Goal: Task Accomplishment & Management: Manage account settings

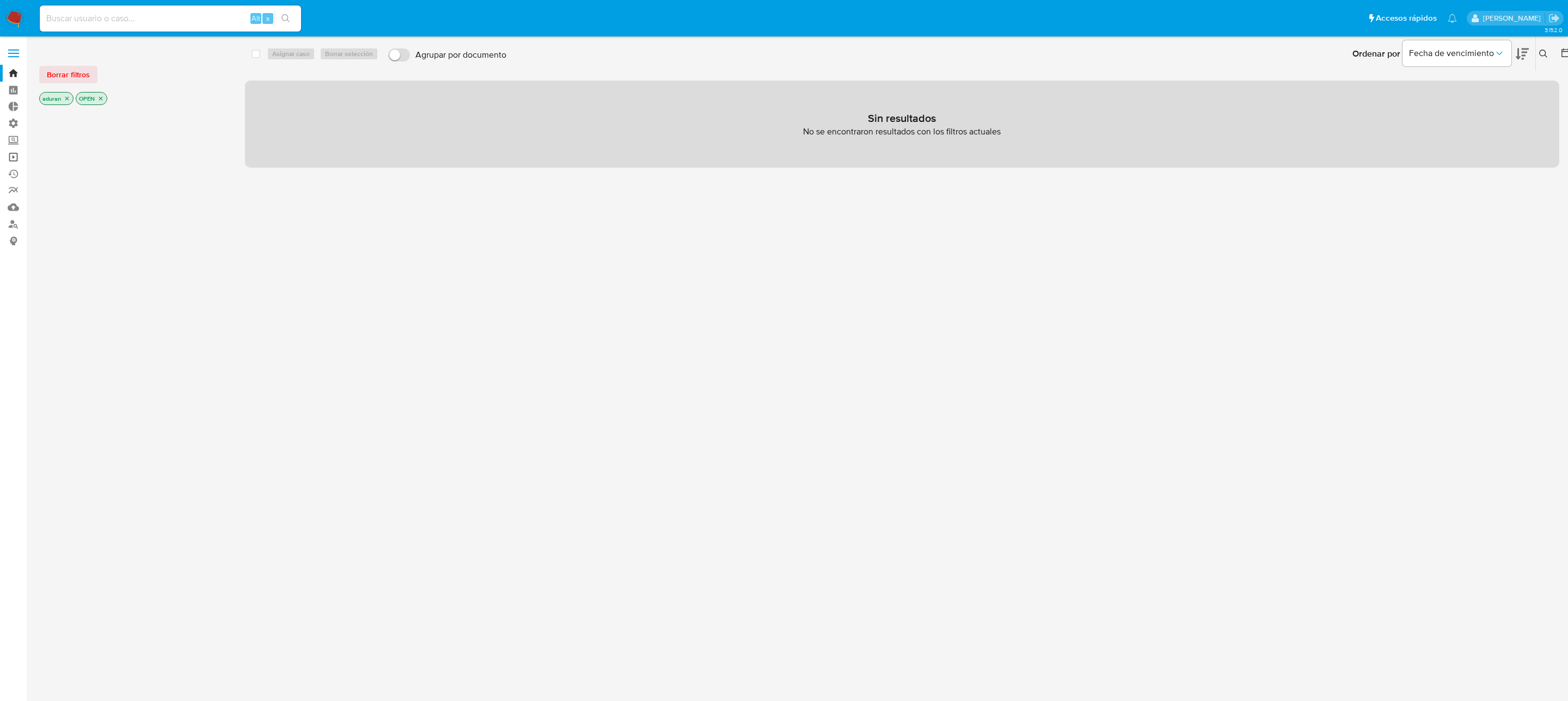
click at [11, 152] on link "Operaciones masivas" at bounding box center [65, 157] width 129 height 17
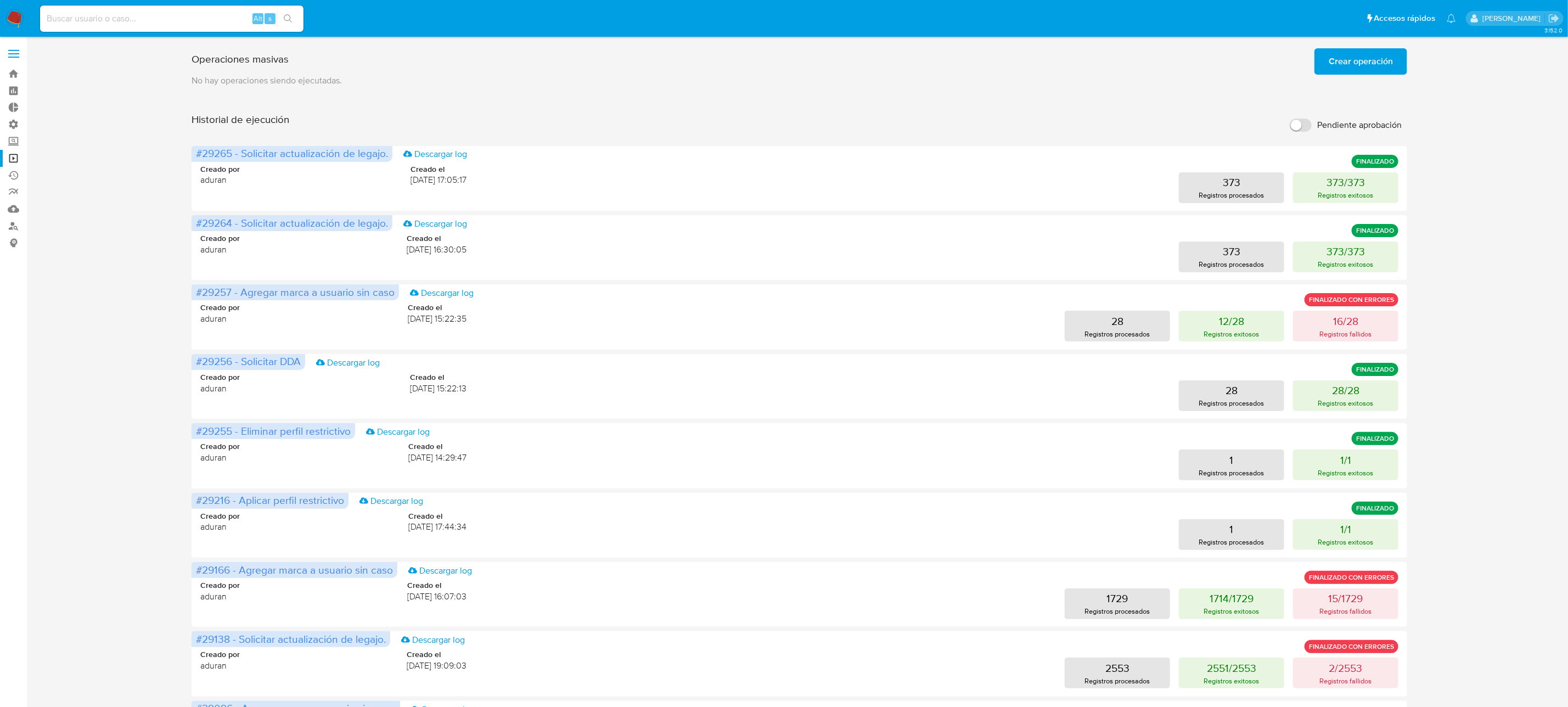
click at [1341, 64] on span "Crear operación" at bounding box center [1361, 61] width 64 height 24
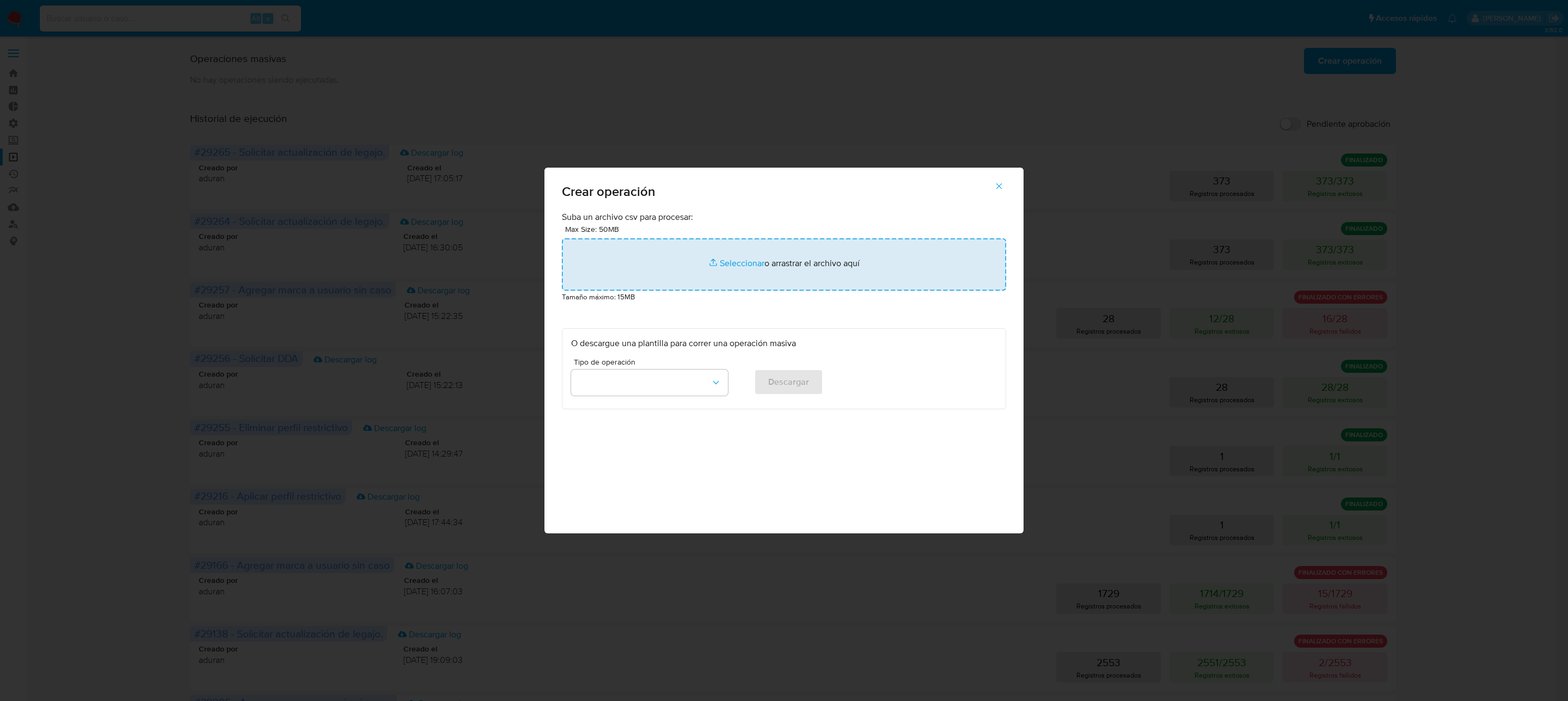
click at [763, 270] on input "file" at bounding box center [784, 265] width 444 height 52
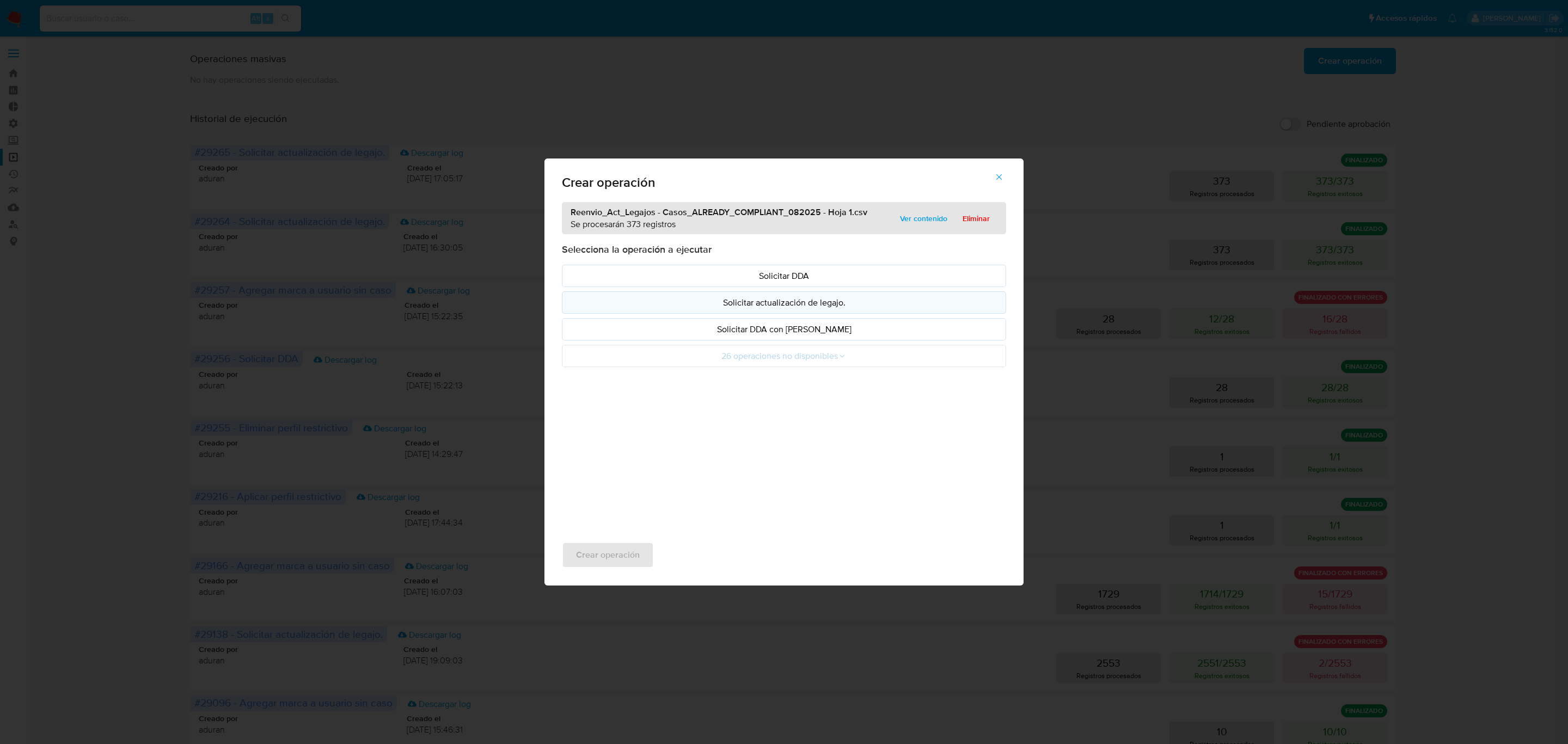
click at [831, 309] on p "Solicitar actualización de legajo." at bounding box center [784, 302] width 426 height 12
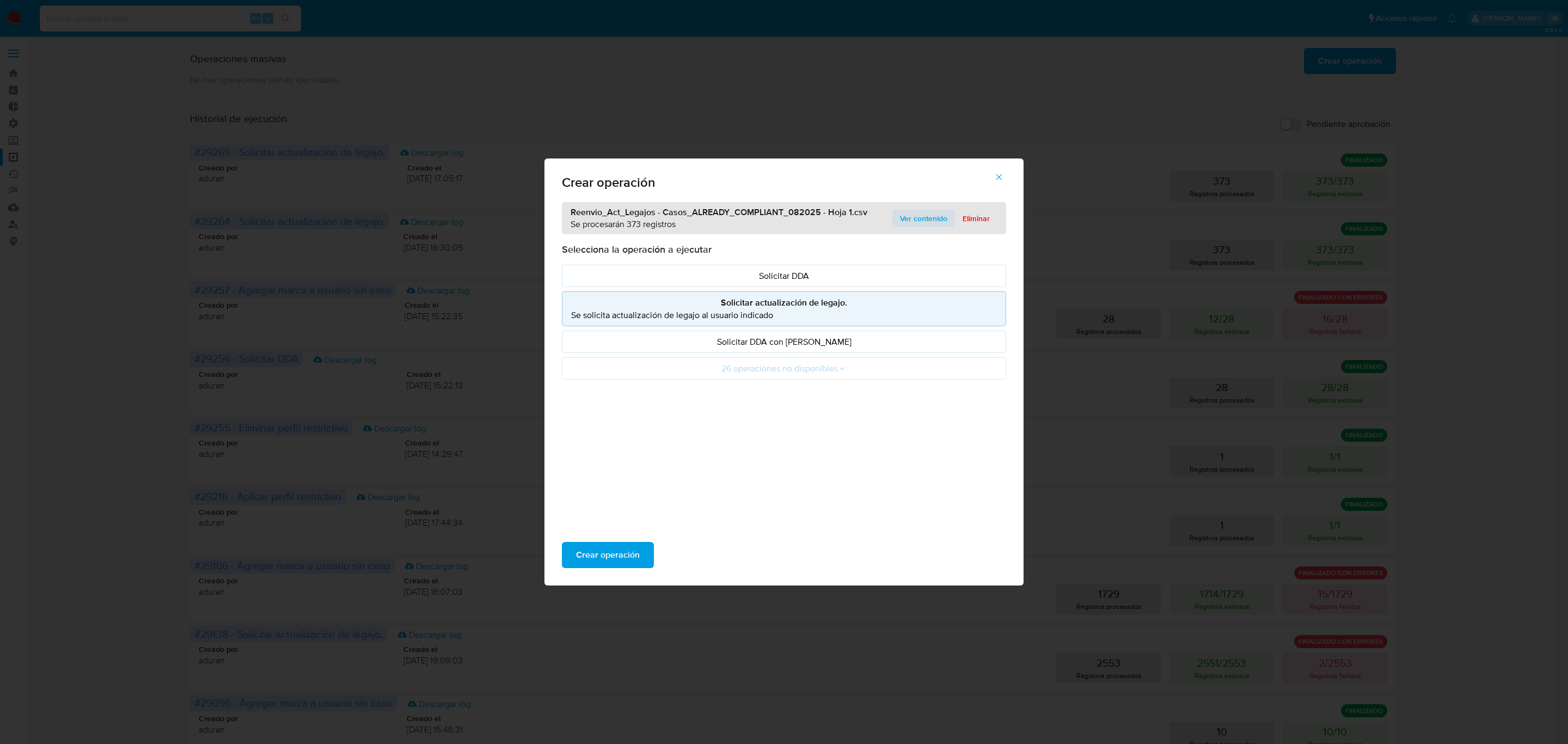
click at [924, 215] on span "Ver contenido" at bounding box center [924, 218] width 47 height 15
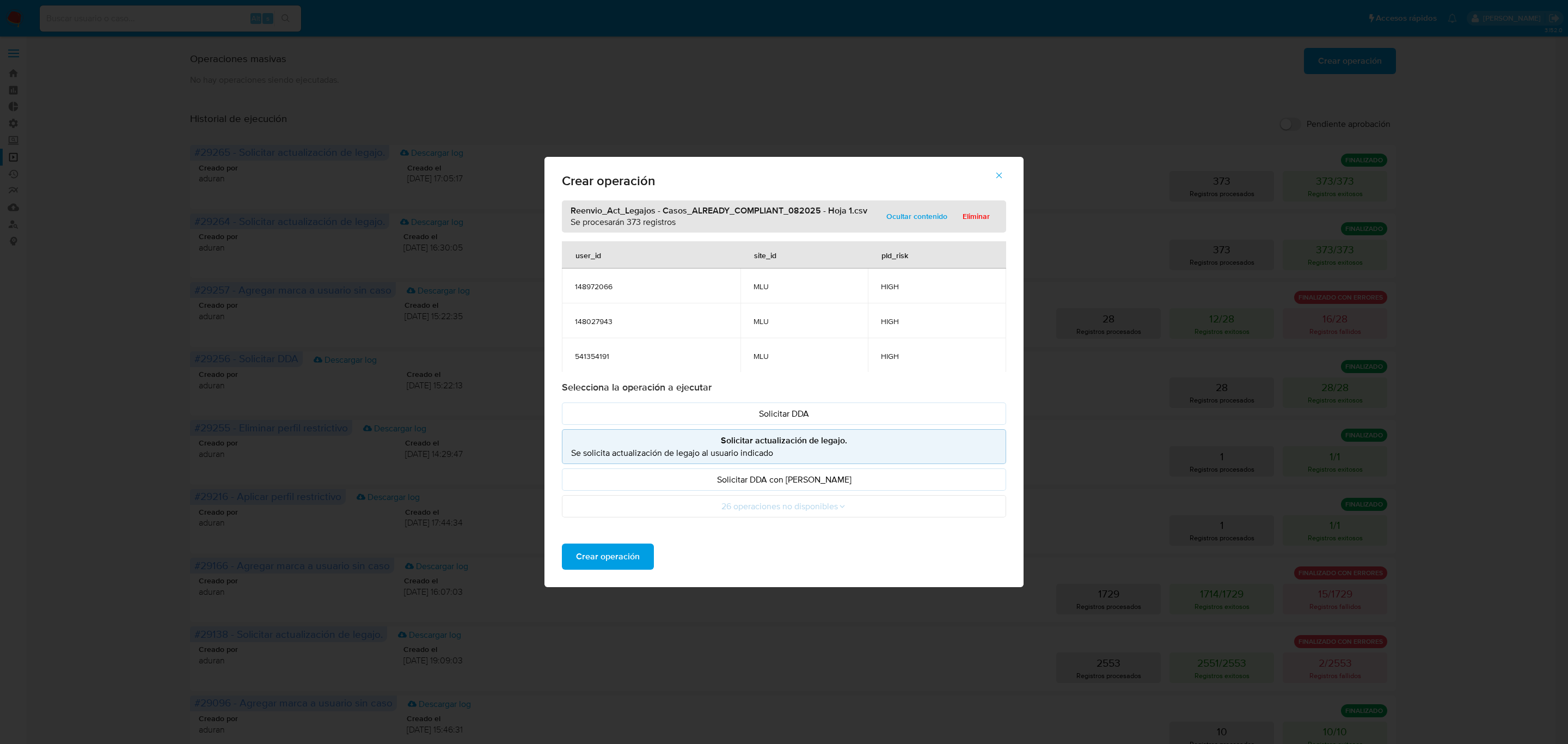
click at [1058, 411] on div "Crear operación Reenvio_Act_Legajos - Casos_ALREADY_COMPLIANT_082025 - Hoja 1.c…" at bounding box center [784, 372] width 1568 height 744
click at [1007, 175] on button "button" at bounding box center [999, 175] width 38 height 26
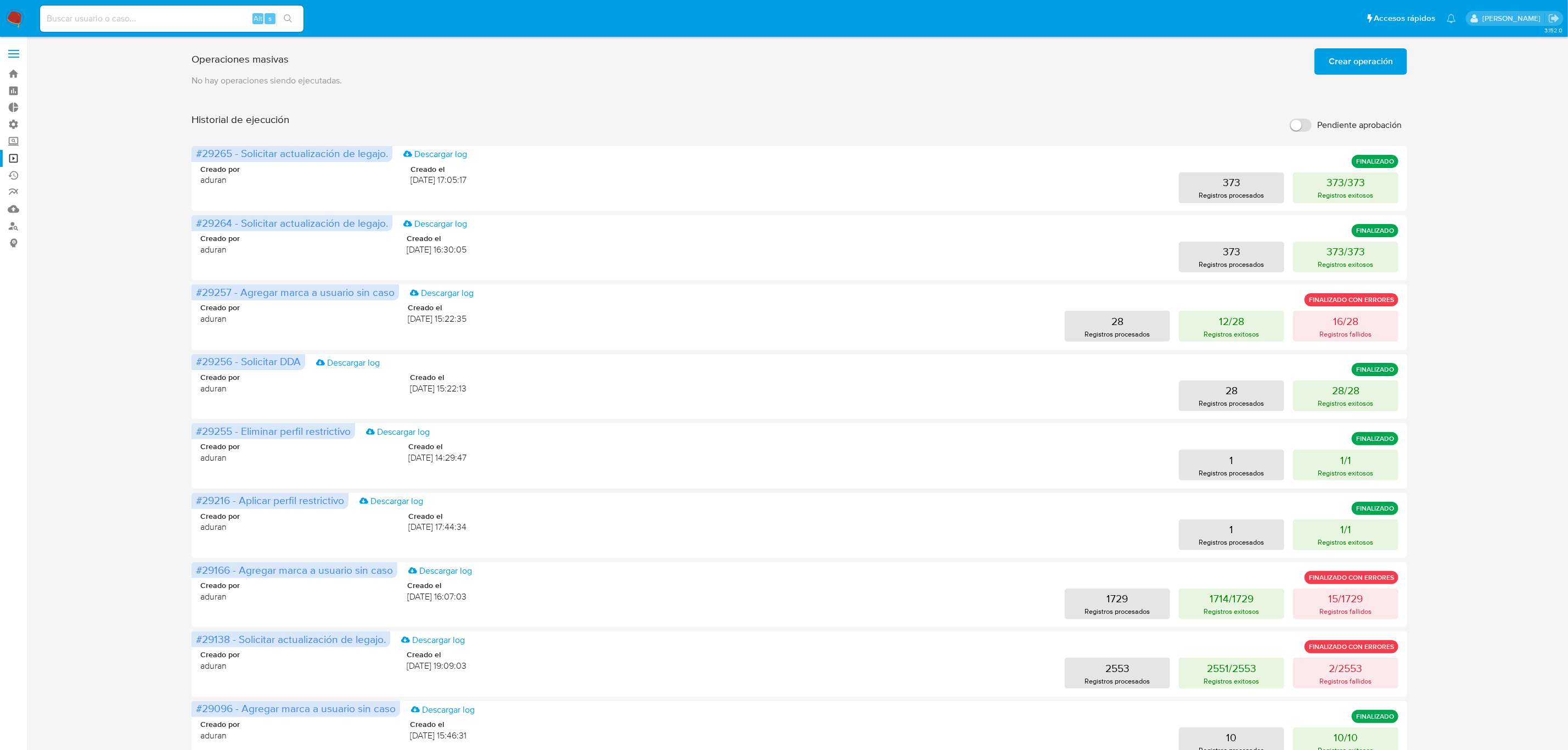
click at [1356, 67] on span "Crear operación" at bounding box center [1361, 61] width 64 height 24
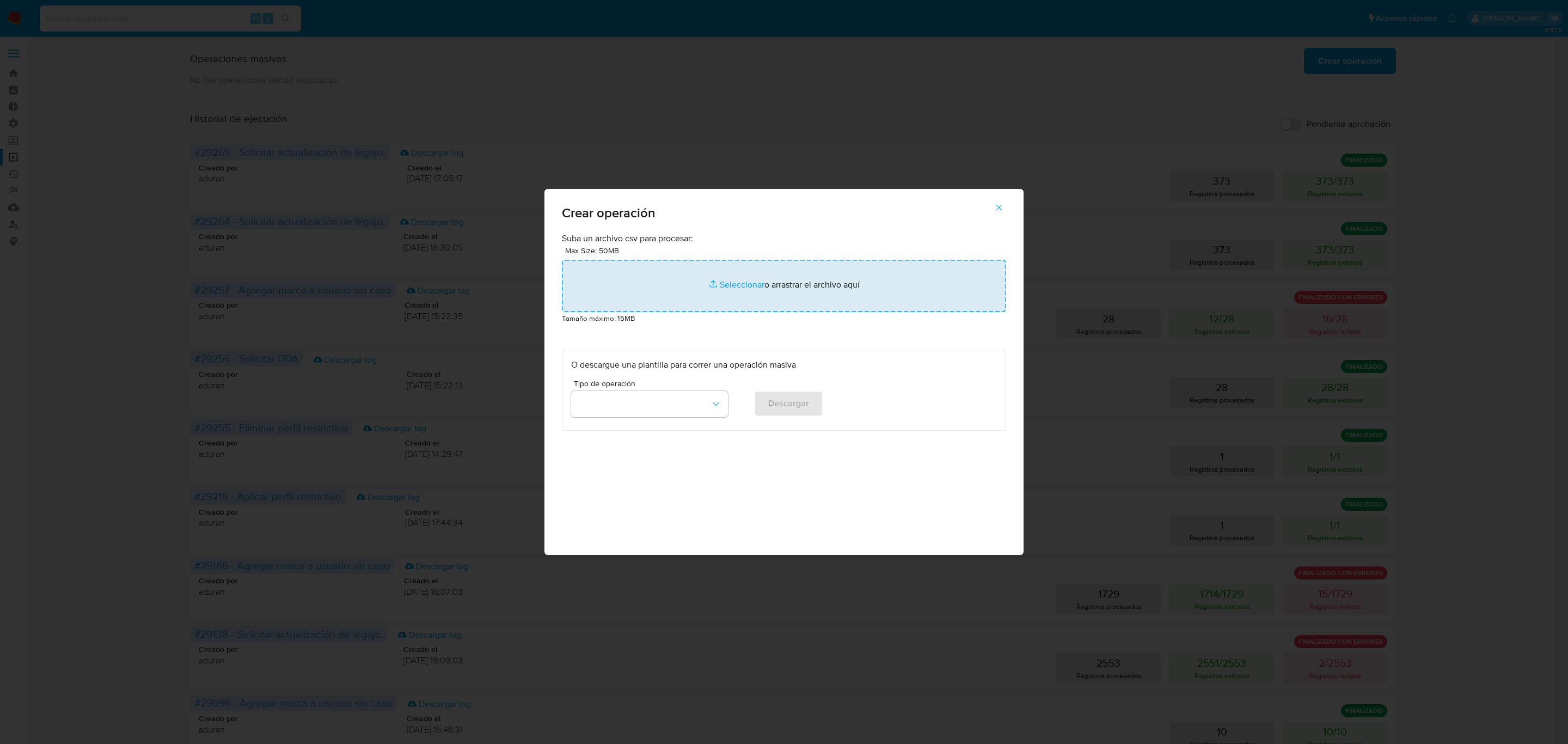
click at [721, 286] on input "file" at bounding box center [784, 285] width 444 height 52
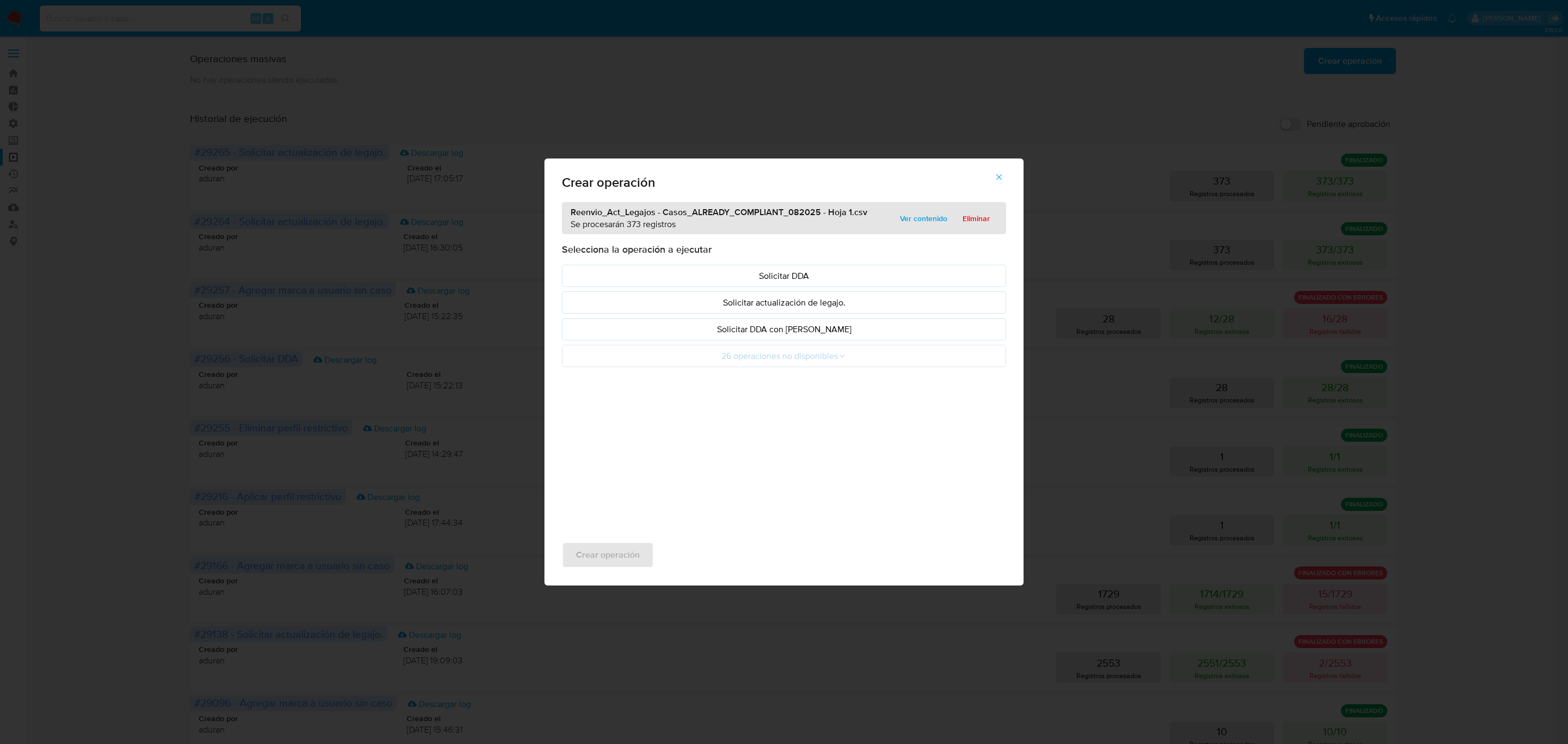
click at [997, 172] on icon "button" at bounding box center [999, 176] width 10 height 10
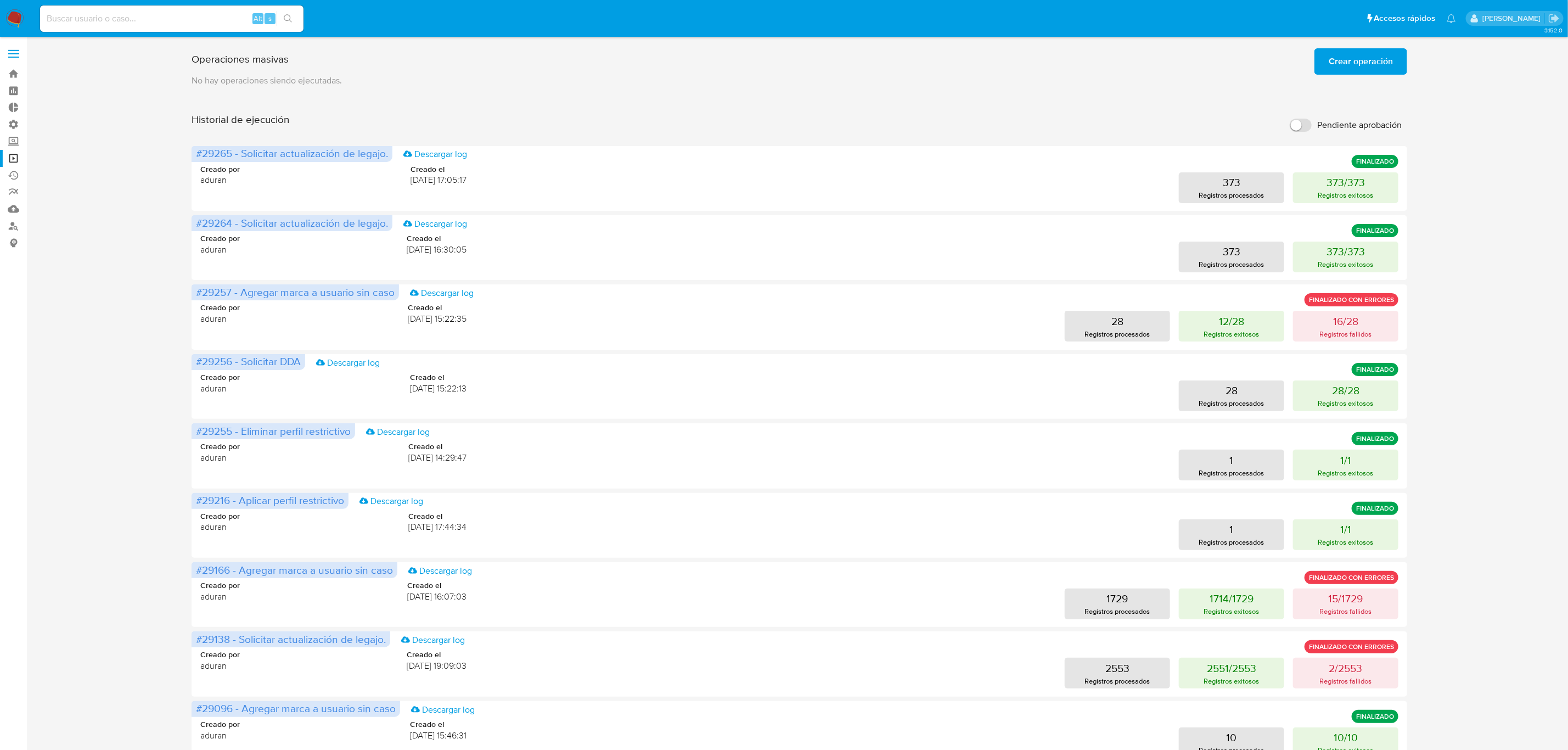
click at [13, 16] on img at bounding box center [15, 18] width 18 height 18
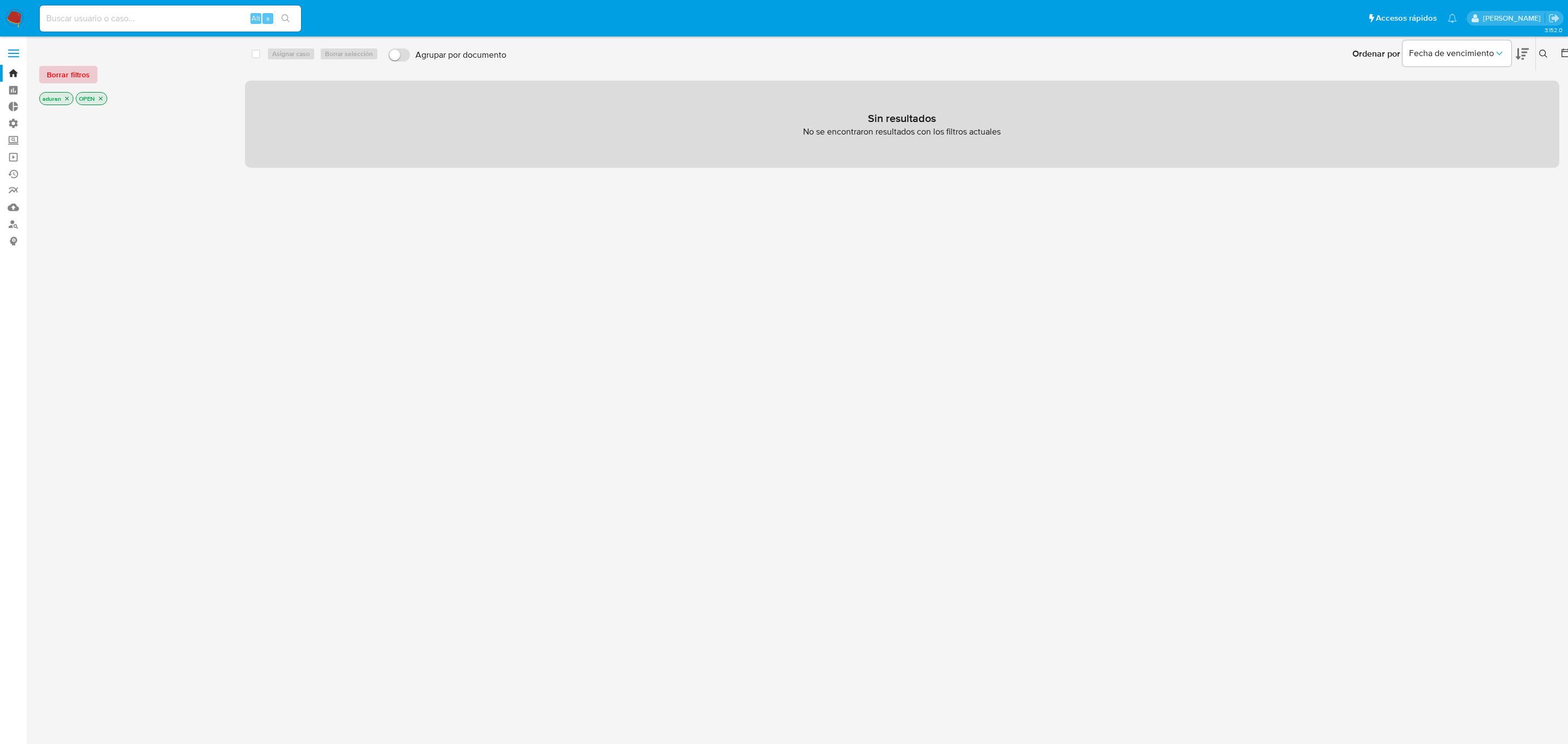
click at [94, 75] on button "Borrar filtros" at bounding box center [68, 75] width 59 height 17
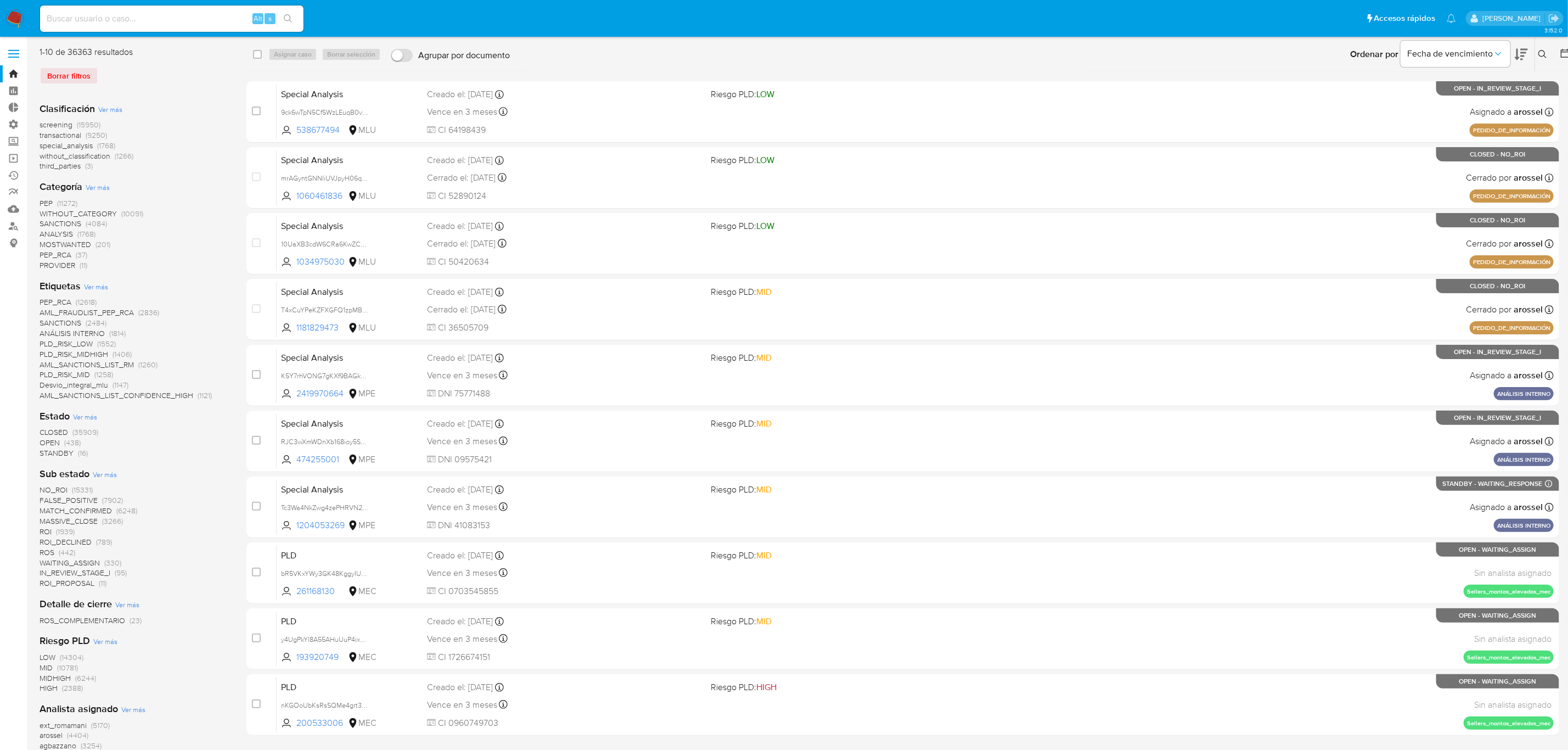
click at [1563, 53] on icon at bounding box center [1565, 53] width 11 height 11
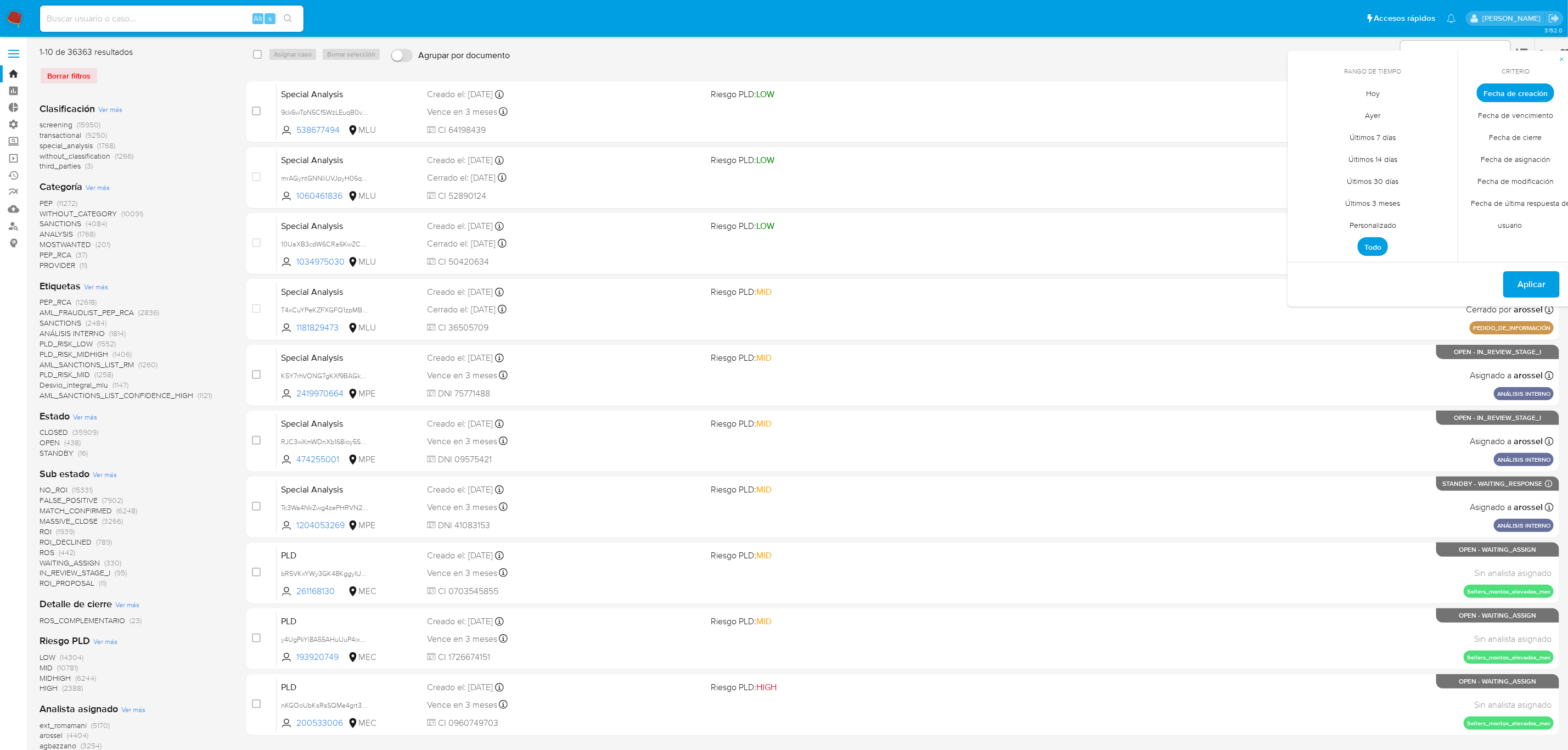
click at [1205, 58] on div "Ordenar por Fecha de vencimiento No es posible ordenar los resultados mientras …" at bounding box center [1044, 54] width 1057 height 34
click at [1393, 229] on span "Personalizado" at bounding box center [1372, 225] width 70 height 22
click at [1309, 112] on icon "Mes anterior" at bounding box center [1304, 113] width 13 height 13
click at [1308, 112] on icon "Mes anterior" at bounding box center [1304, 113] width 13 height 13
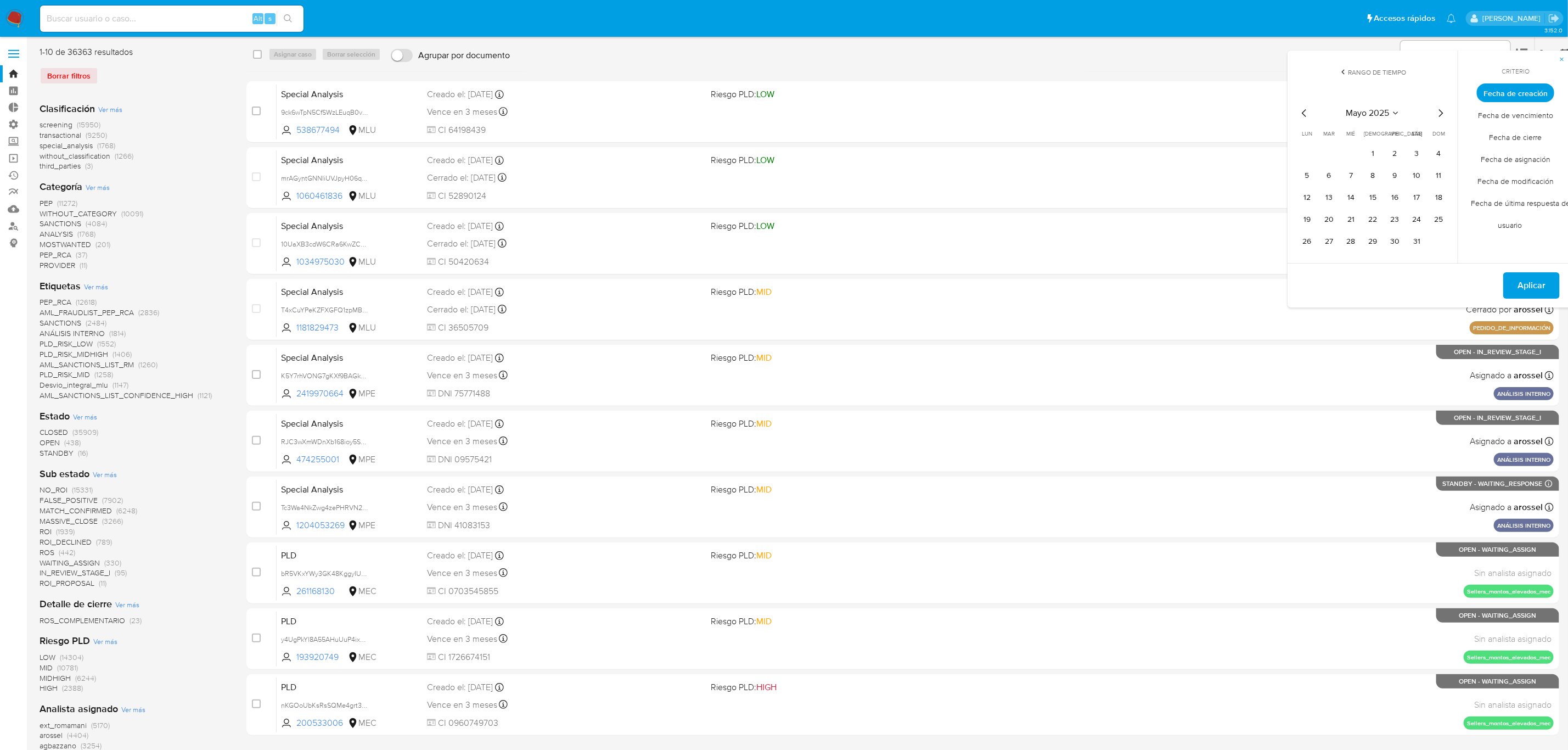
click at [1309, 113] on icon "Mes anterior" at bounding box center [1304, 113] width 13 height 13
click at [1333, 156] on button "1" at bounding box center [1328, 153] width 18 height 18
click at [1351, 235] on button "30" at bounding box center [1350, 241] width 18 height 18
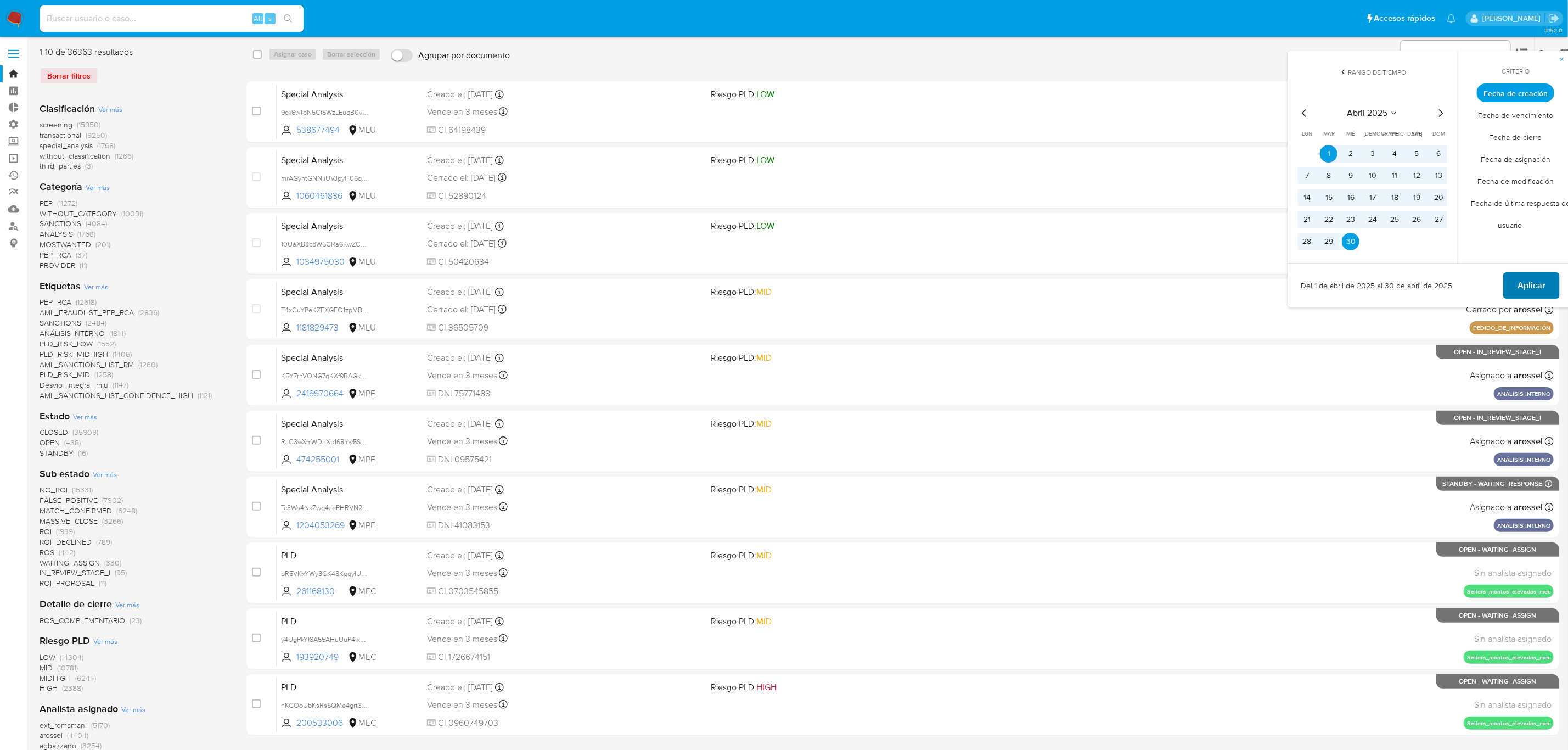
click at [1531, 285] on span "Aplicar" at bounding box center [1531, 285] width 28 height 24
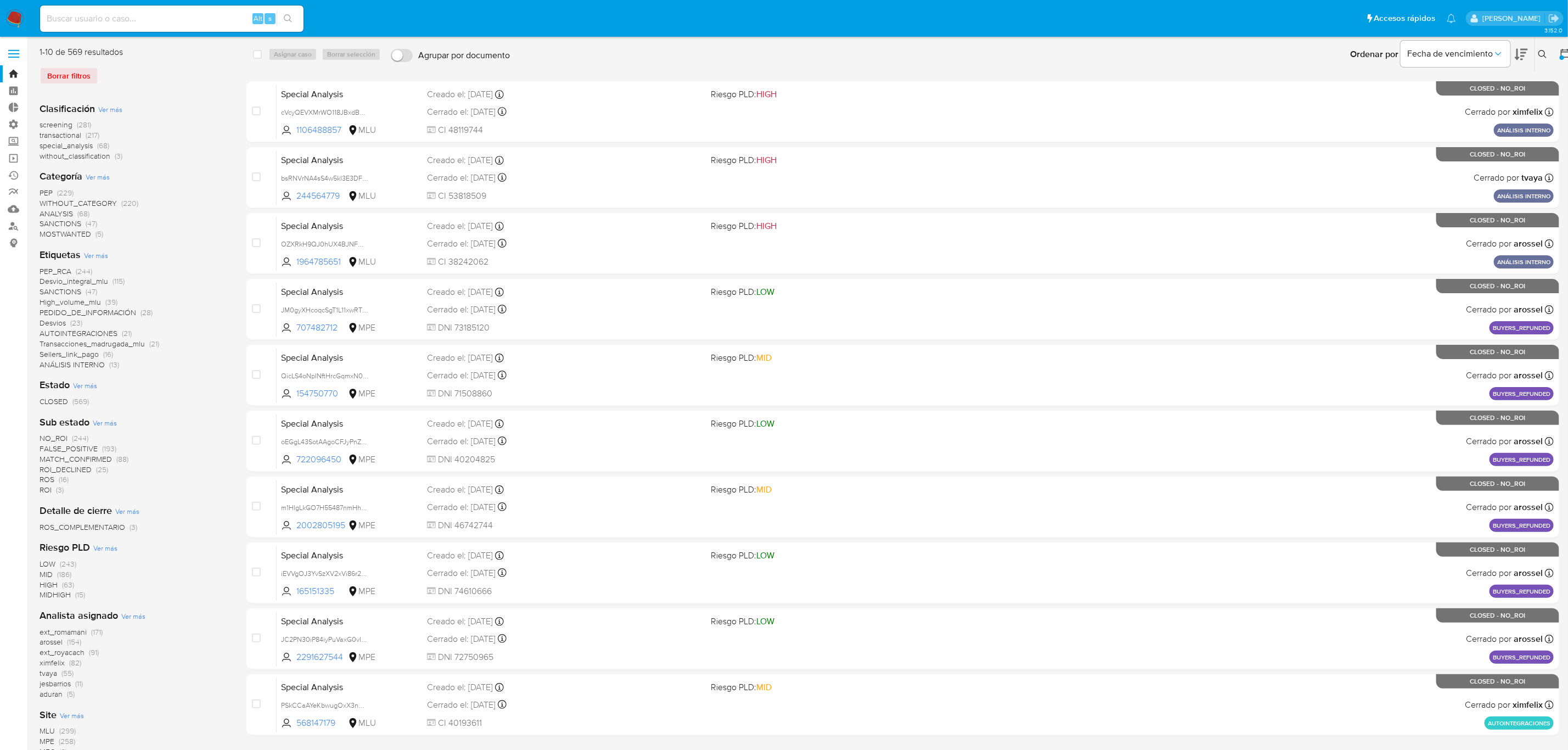
click at [115, 107] on span "Ver más" at bounding box center [110, 109] width 24 height 10
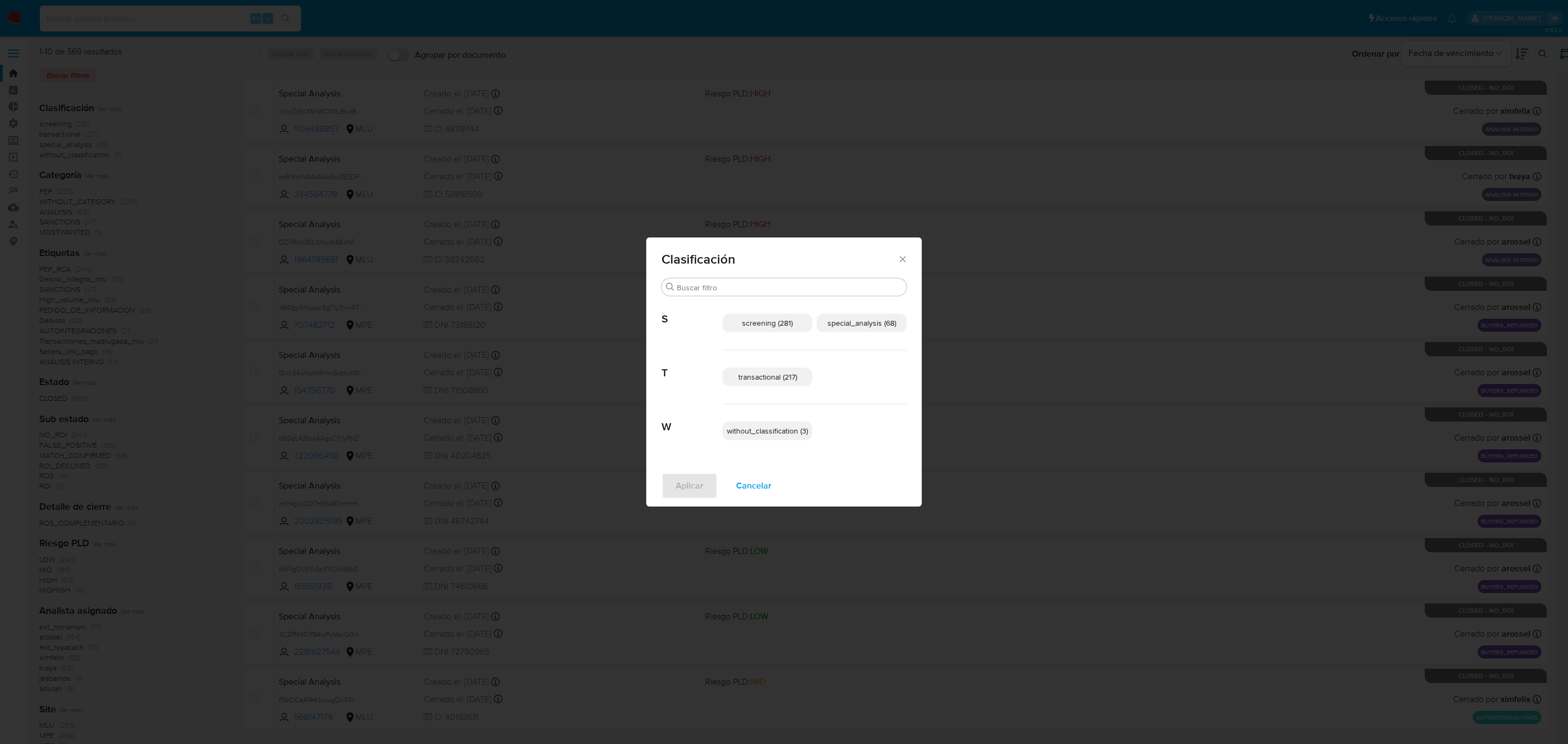
click at [773, 380] on span "transactional (217)" at bounding box center [768, 377] width 59 height 11
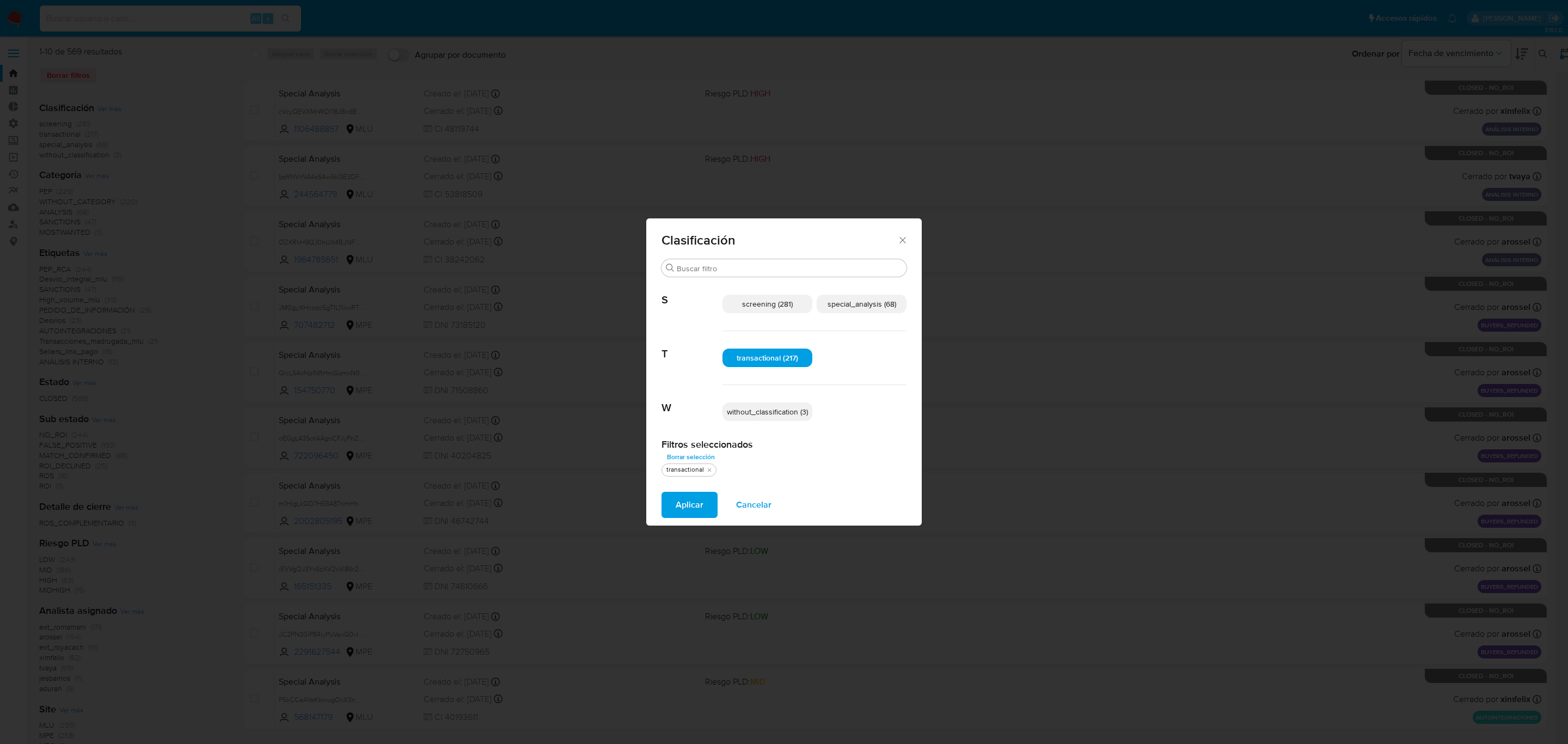
click at [884, 307] on span "special_analysis (68)" at bounding box center [862, 304] width 68 height 11
click at [667, 511] on button "Aplicar" at bounding box center [690, 504] width 56 height 26
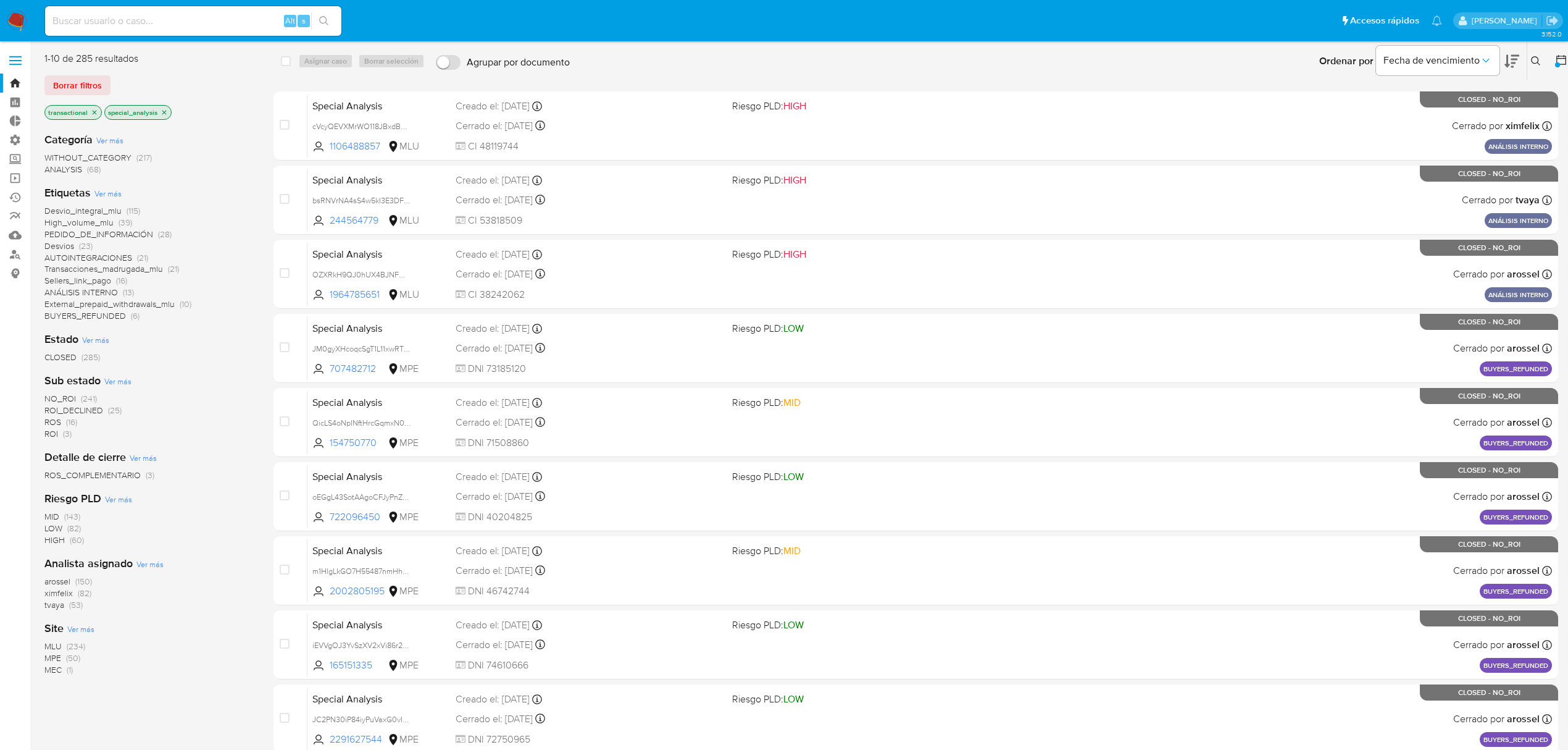
click at [1557, 65] on div at bounding box center [1558, 65] width 5 height 5
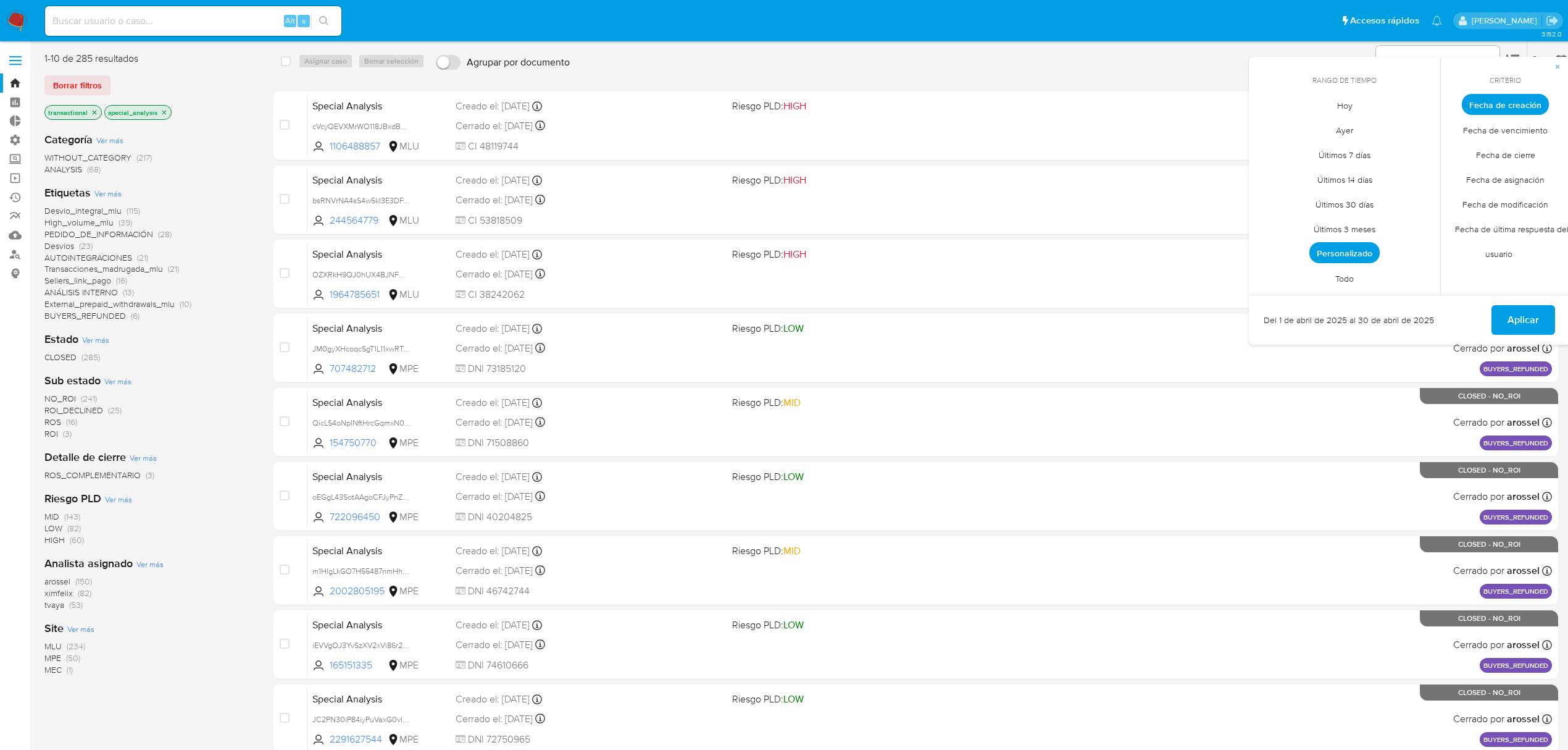
click at [1333, 253] on span "Personalizado" at bounding box center [1345, 253] width 71 height 21
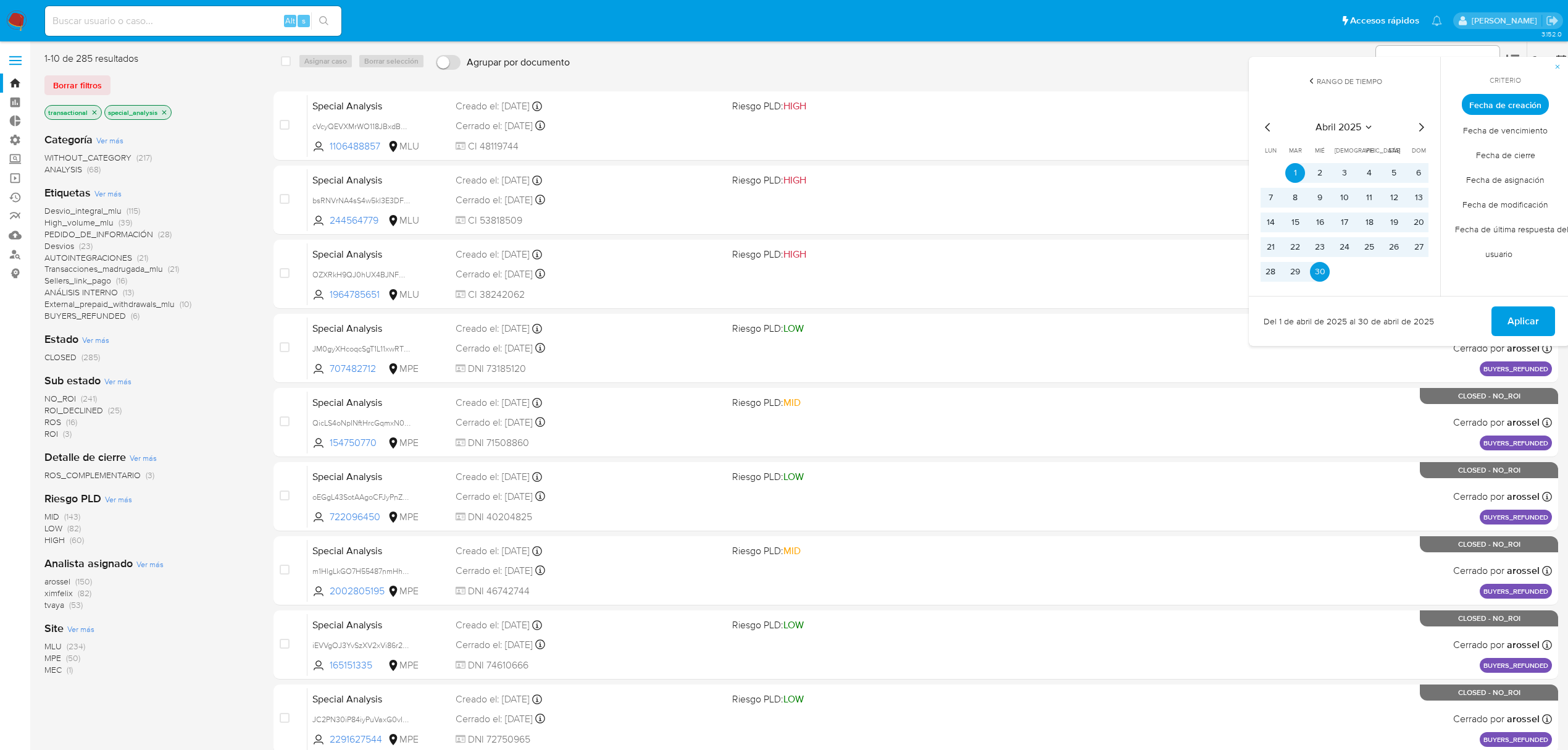
click at [1425, 131] on icon "Mes siguiente" at bounding box center [1421, 127] width 15 height 15
click at [1342, 177] on button "1" at bounding box center [1344, 173] width 20 height 20
click at [1396, 278] on button "31" at bounding box center [1394, 271] width 20 height 20
click at [1524, 324] on span "Aplicar" at bounding box center [1523, 320] width 32 height 27
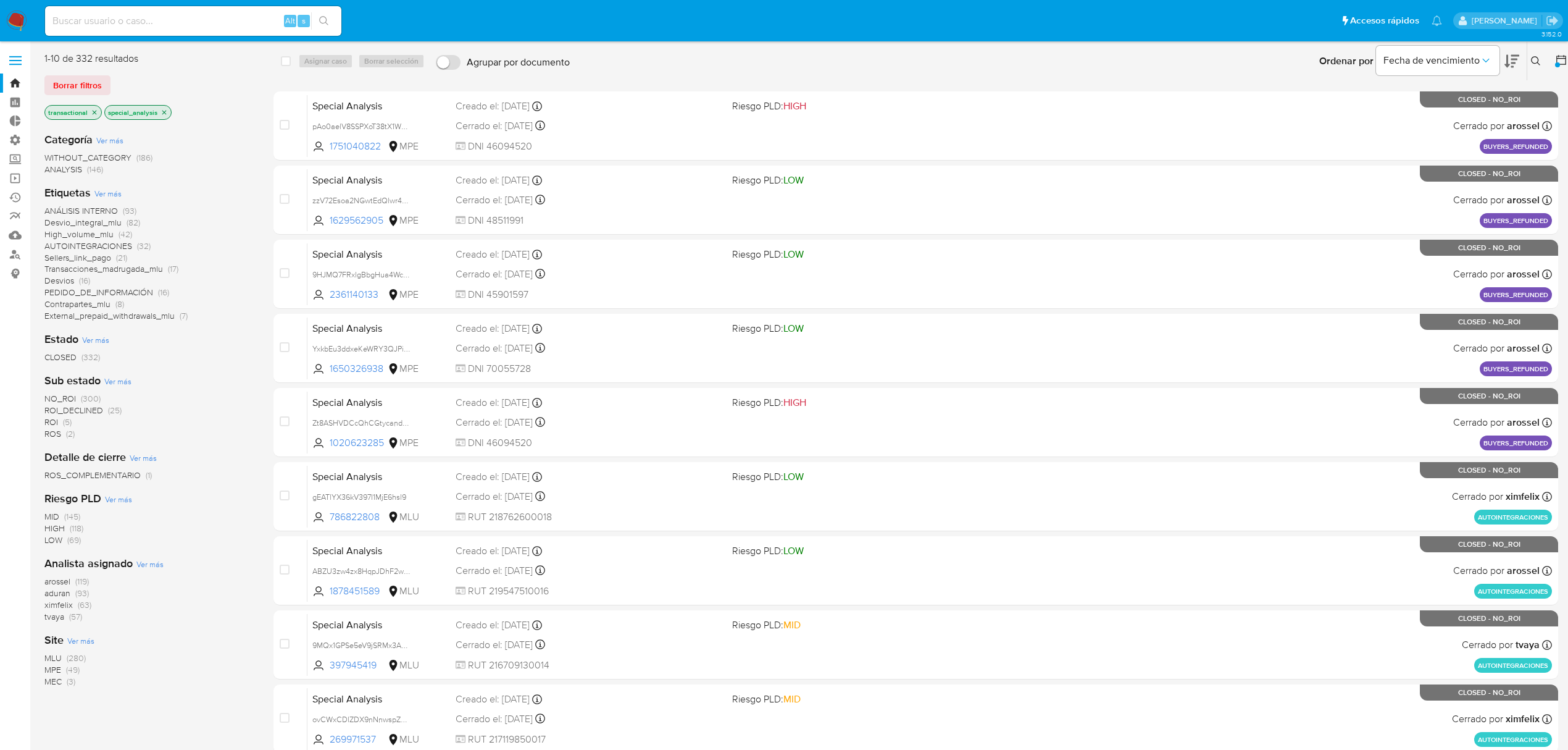
click at [53, 658] on span "MLU" at bounding box center [53, 658] width 17 height 12
